Goal: Book appointment/travel/reservation

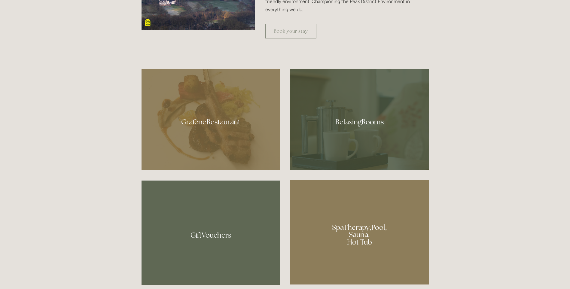
scroll to position [361, 0]
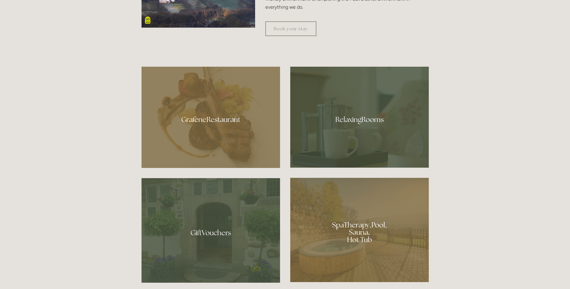
click at [238, 160] on div at bounding box center [211, 117] width 139 height 101
click at [342, 209] on div at bounding box center [359, 230] width 139 height 104
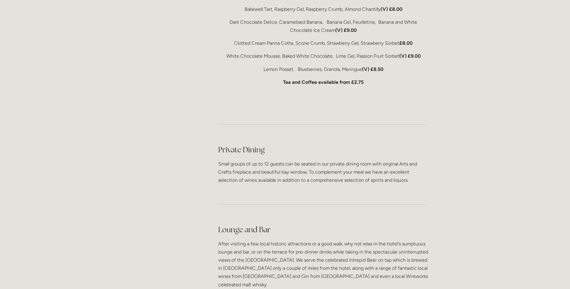
scroll to position [1323, 0]
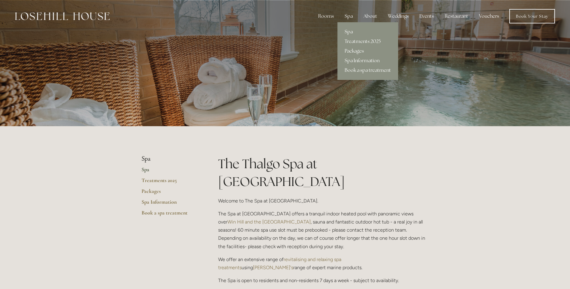
click at [347, 15] on div "Spa" at bounding box center [349, 16] width 18 height 12
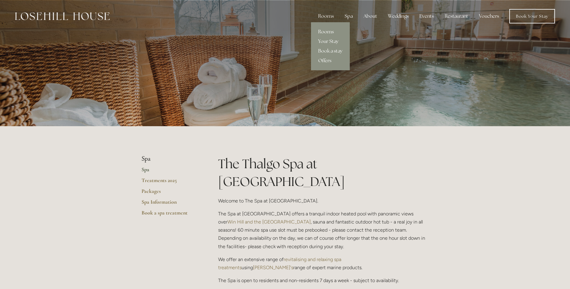
click at [323, 30] on link "Rooms" at bounding box center [330, 32] width 39 height 10
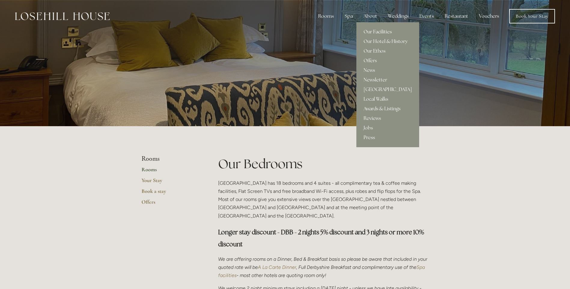
click at [367, 35] on link "Our Facilities" at bounding box center [388, 32] width 63 height 10
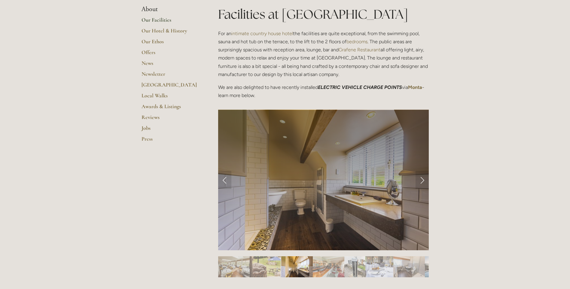
scroll to position [150, 0]
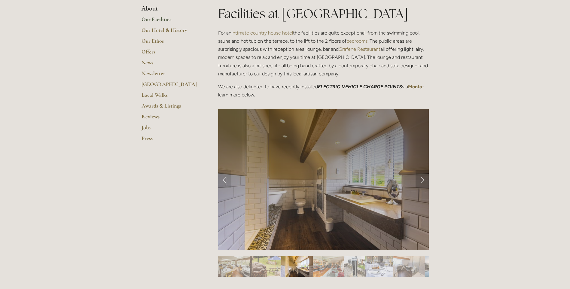
click at [422, 180] on link "Next Slide" at bounding box center [422, 179] width 13 height 18
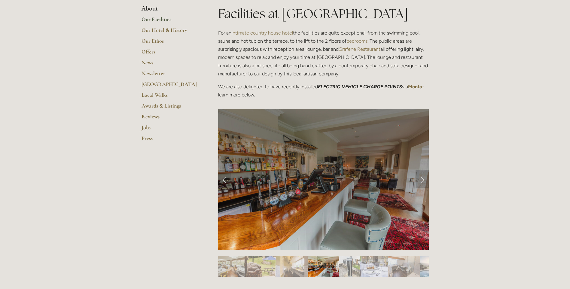
click at [422, 180] on link "Next Slide" at bounding box center [422, 179] width 13 height 18
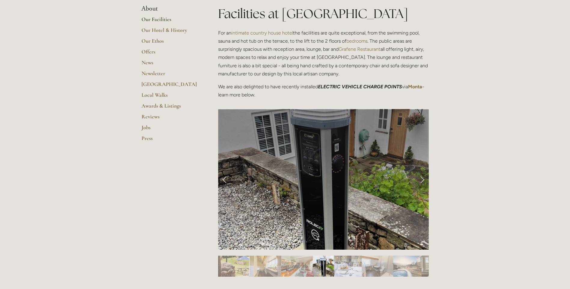
click at [422, 180] on link "Next Slide" at bounding box center [422, 179] width 13 height 18
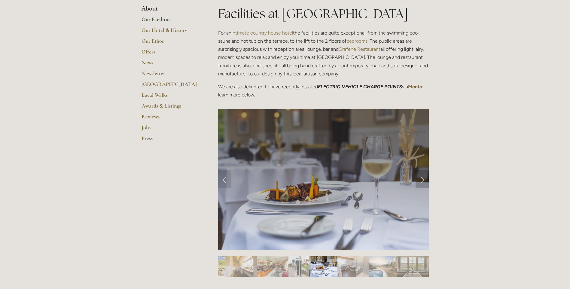
click at [422, 180] on link "Next Slide" at bounding box center [422, 179] width 13 height 18
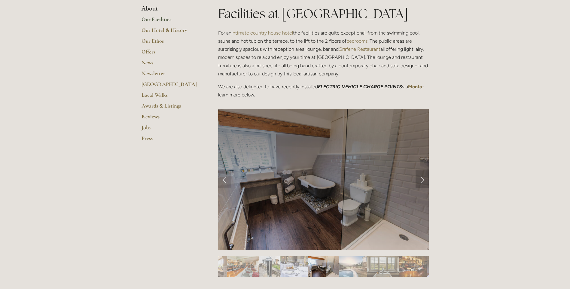
click at [422, 180] on link "Next Slide" at bounding box center [422, 179] width 13 height 18
click at [158, 92] on link "Local Walks" at bounding box center [170, 97] width 57 height 11
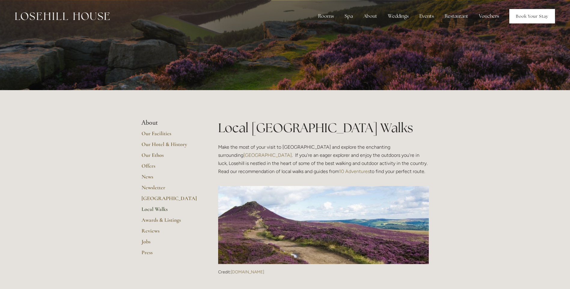
click at [528, 17] on link "Book Your Stay" at bounding box center [533, 16] width 46 height 14
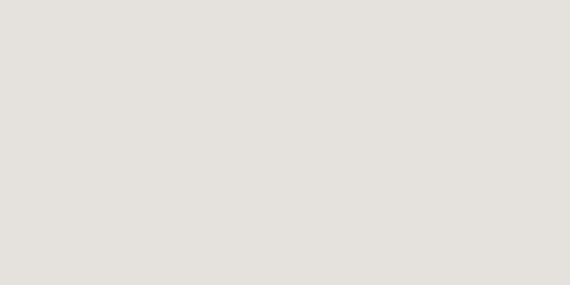
scroll to position [477, 0]
